Goal: Task Accomplishment & Management: Use online tool/utility

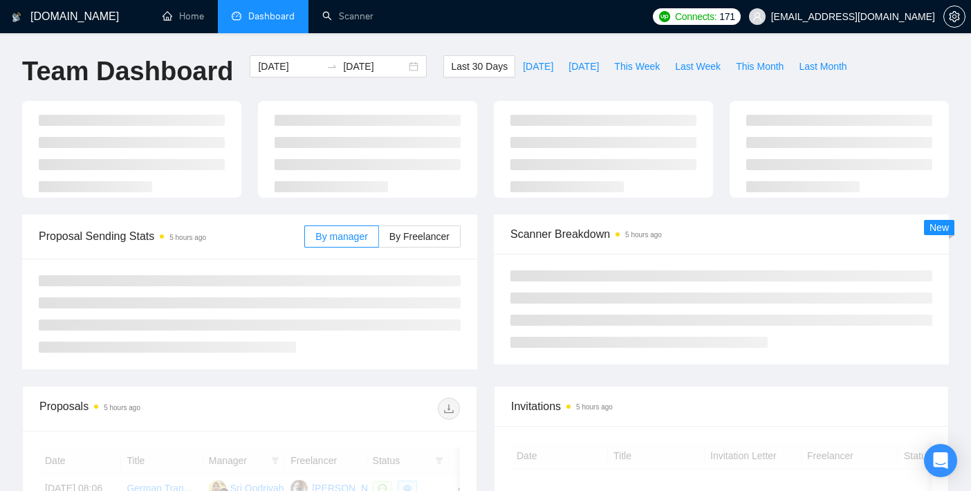
scroll to position [14, 0]
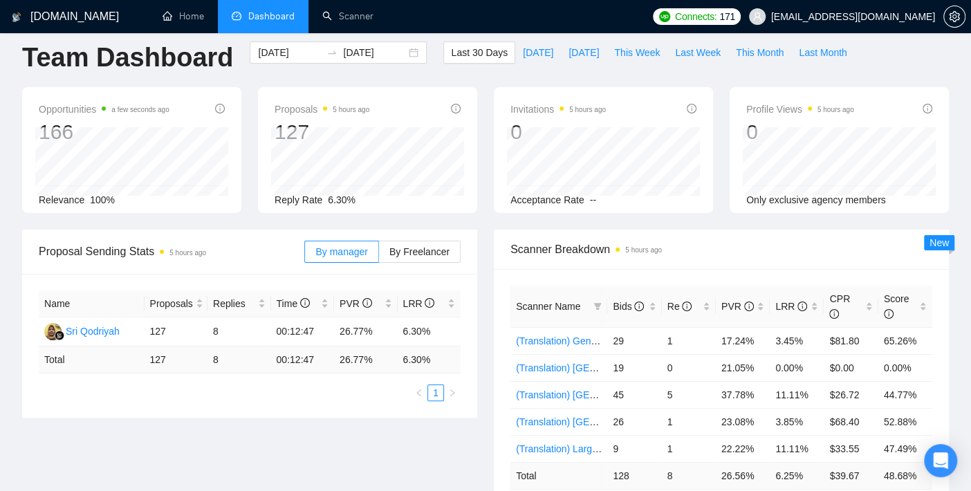
click at [474, 189] on div "Proposals 5 hours ago 127 2025-09-06 Replied 1 Sent 1 Reply Rate 6.30%" at bounding box center [367, 150] width 219 height 126
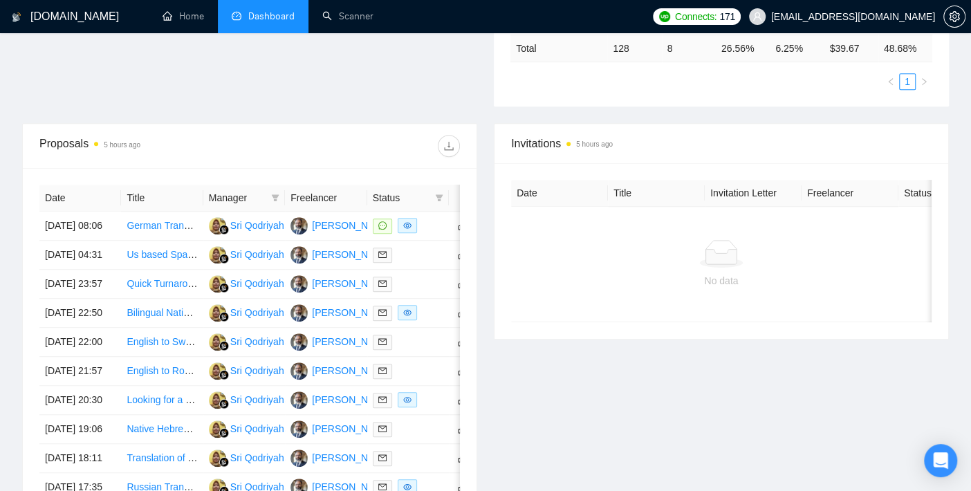
scroll to position [460, 0]
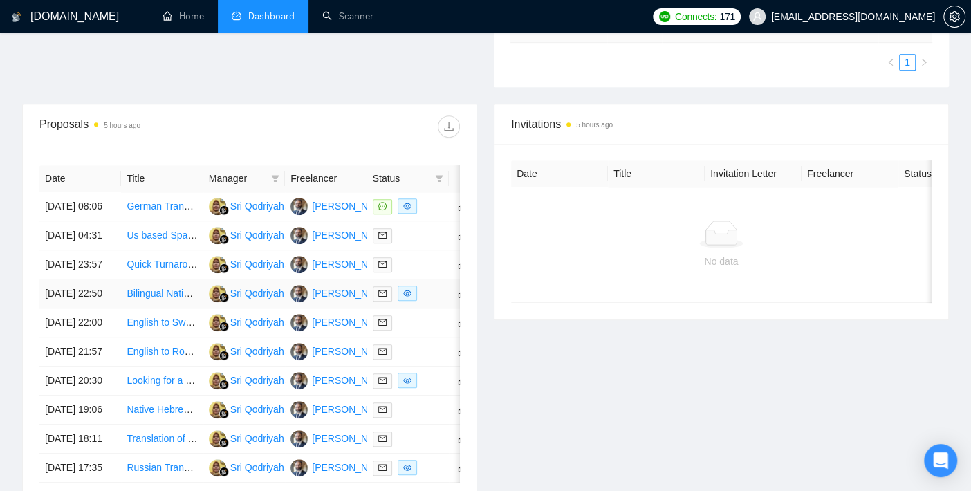
click at [69, 308] on td "[DATE] 22:50" at bounding box center [80, 293] width 82 height 29
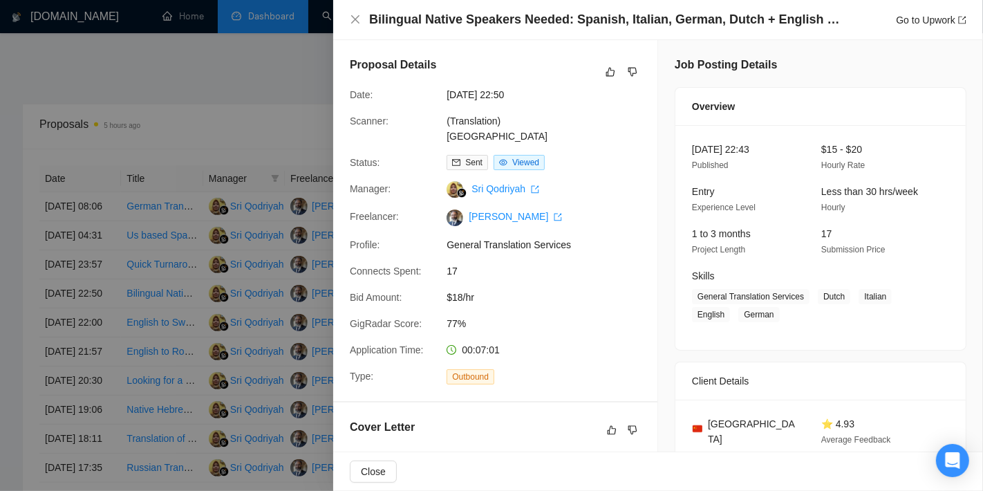
click at [136, 141] on div at bounding box center [491, 245] width 983 height 491
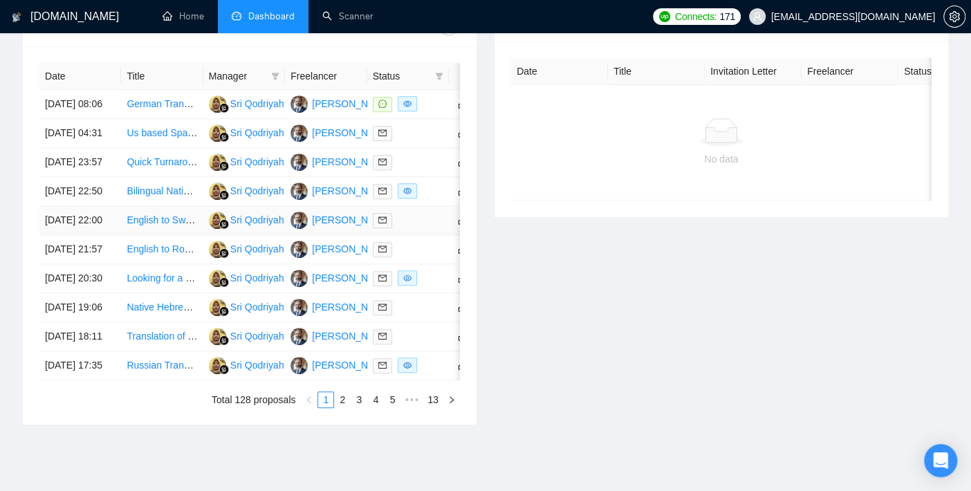
scroll to position [614, 0]
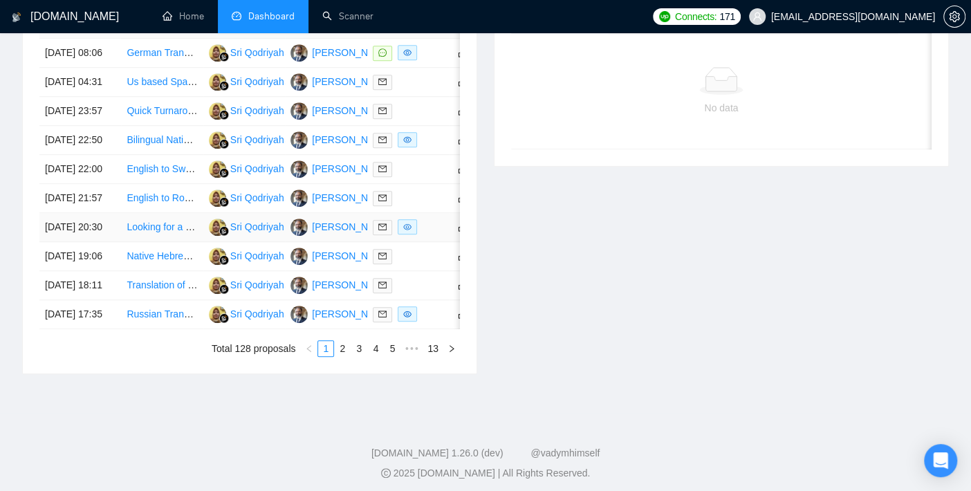
click at [84, 242] on td "[DATE] 20:30" at bounding box center [80, 227] width 82 height 29
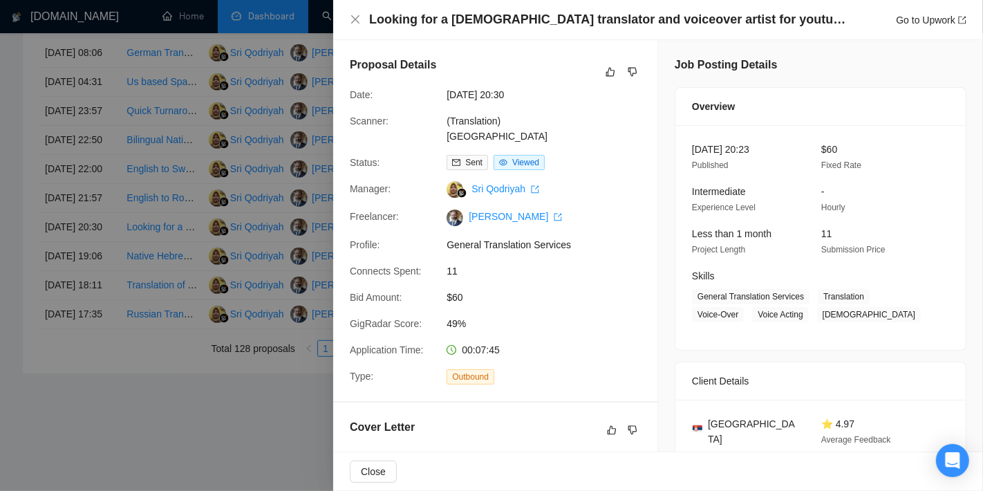
click at [23, 169] on div at bounding box center [491, 245] width 983 height 491
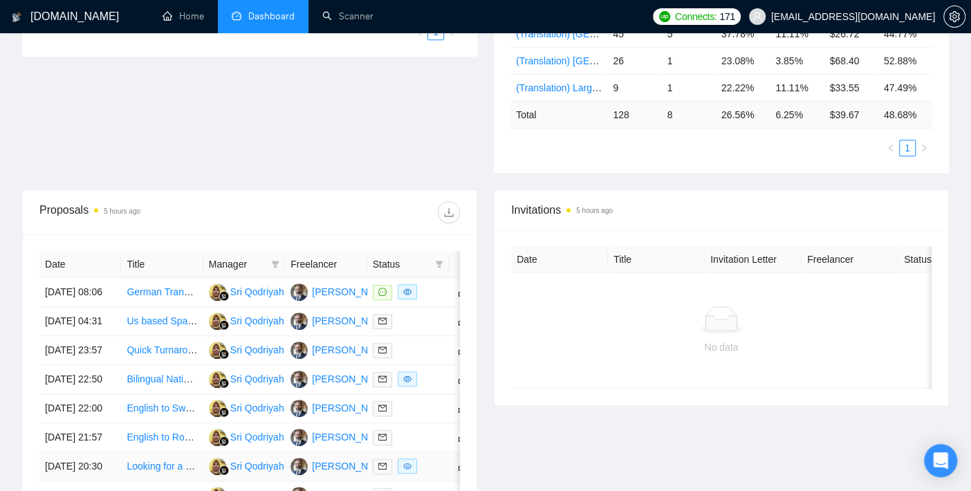
scroll to position [0, 0]
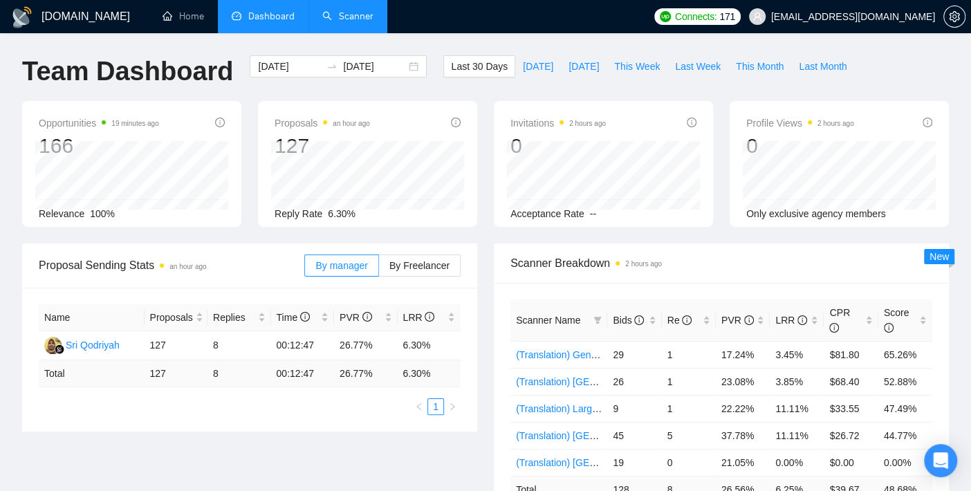
click at [336, 21] on link "Scanner" at bounding box center [347, 16] width 51 height 12
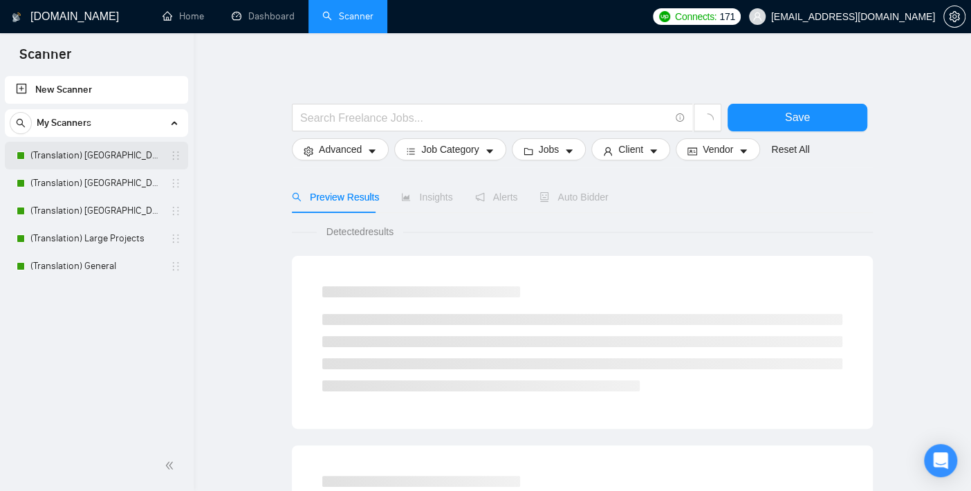
click at [109, 163] on link "(Translation) [GEOGRAPHIC_DATA]" at bounding box center [95, 156] width 131 height 28
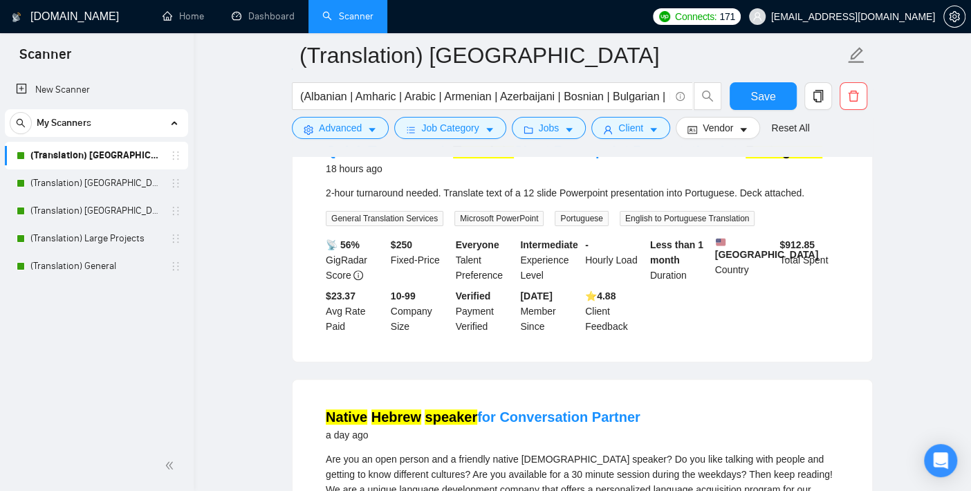
scroll to position [153, 0]
